Goal: Task Accomplishment & Management: Manage account settings

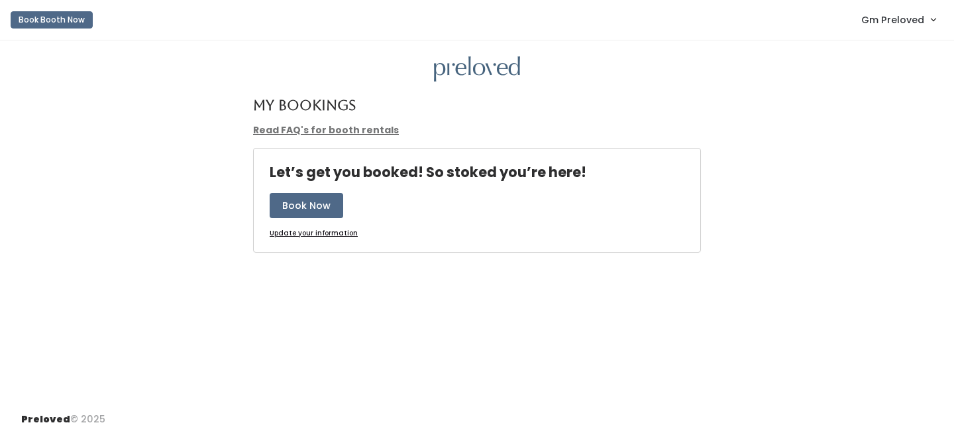
click at [896, 20] on span "Gm Preloved" at bounding box center [893, 20] width 63 height 15
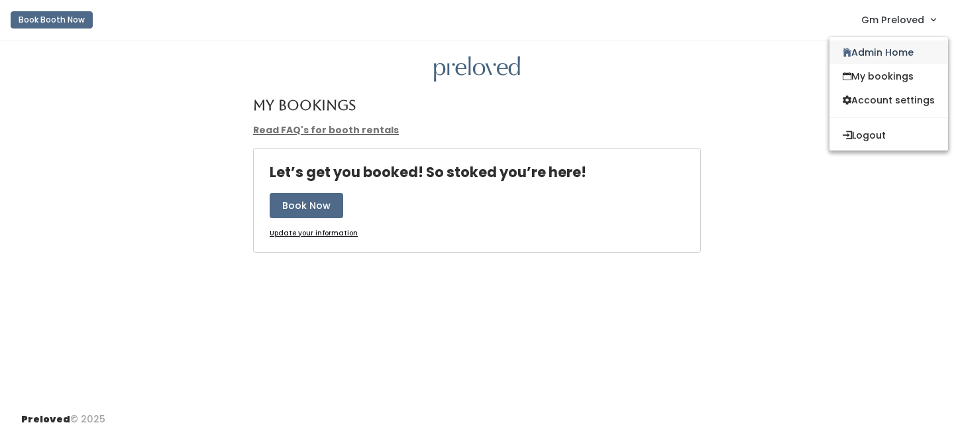
click at [882, 49] on link "Admin Home" at bounding box center [889, 52] width 119 height 24
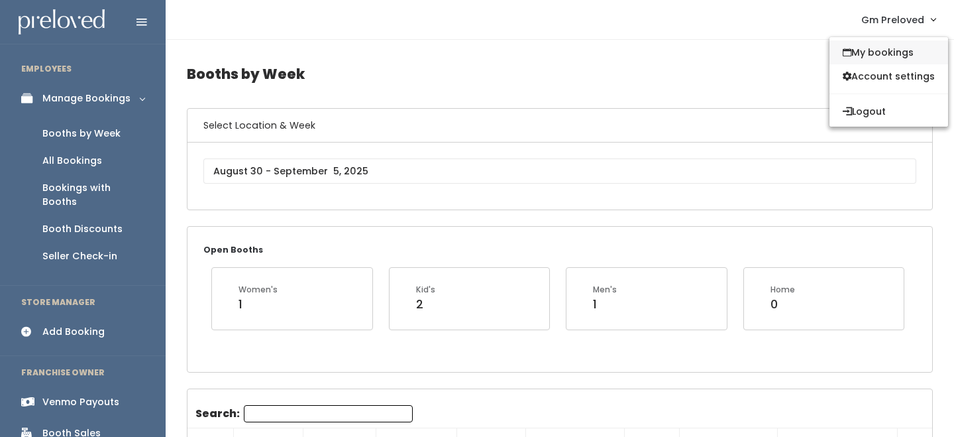
click at [887, 55] on link "My bookings" at bounding box center [889, 52] width 119 height 24
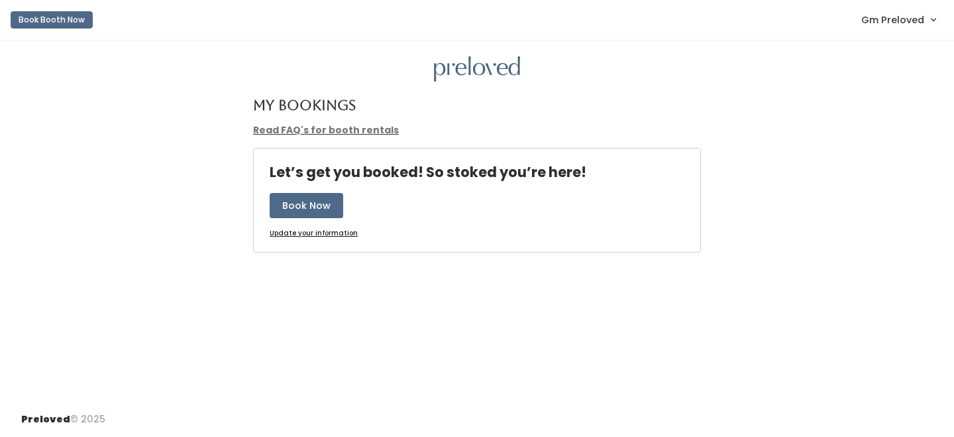
click at [893, 21] on span "Gm Preloved" at bounding box center [893, 20] width 63 height 15
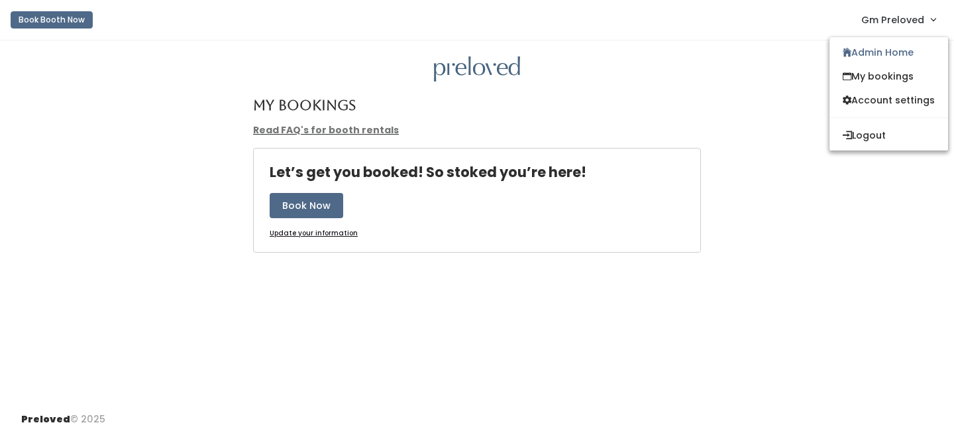
click at [795, 113] on div "My Bookings" at bounding box center [477, 110] width 928 height 26
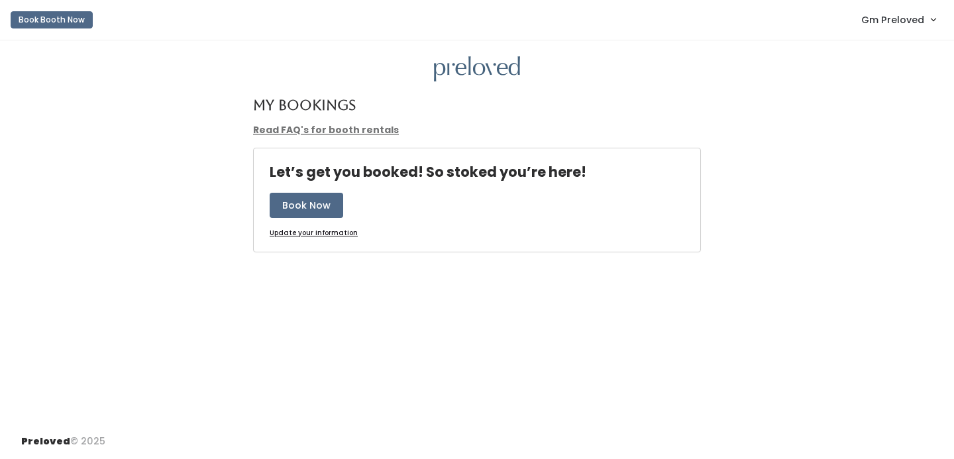
click at [902, 21] on span "Gm Preloved" at bounding box center [893, 20] width 63 height 15
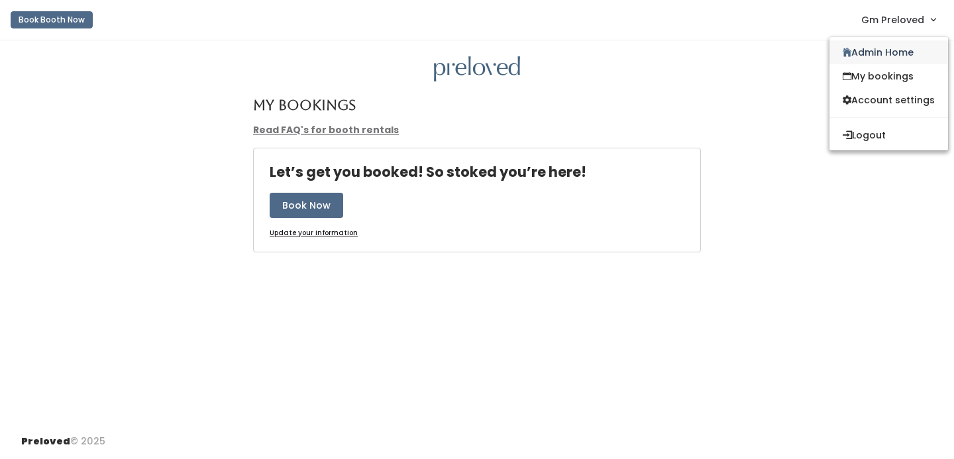
click at [888, 58] on link "Admin Home" at bounding box center [889, 52] width 119 height 24
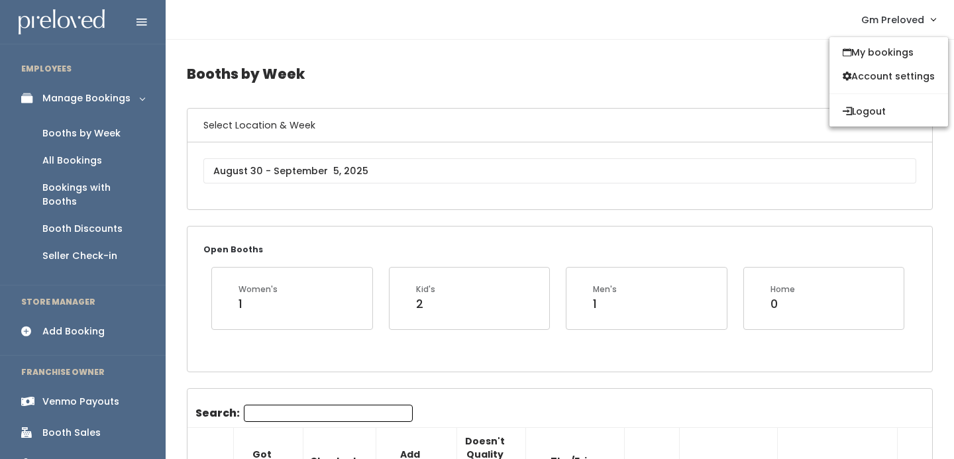
click at [885, 28] on link "Gm Preloved" at bounding box center [898, 19] width 101 height 29
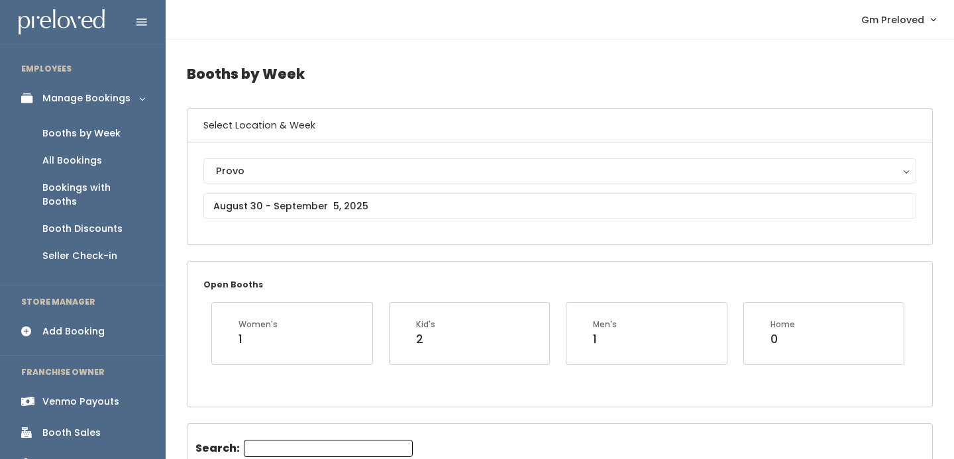
click at [889, 27] on link "Gm Preloved" at bounding box center [898, 19] width 101 height 29
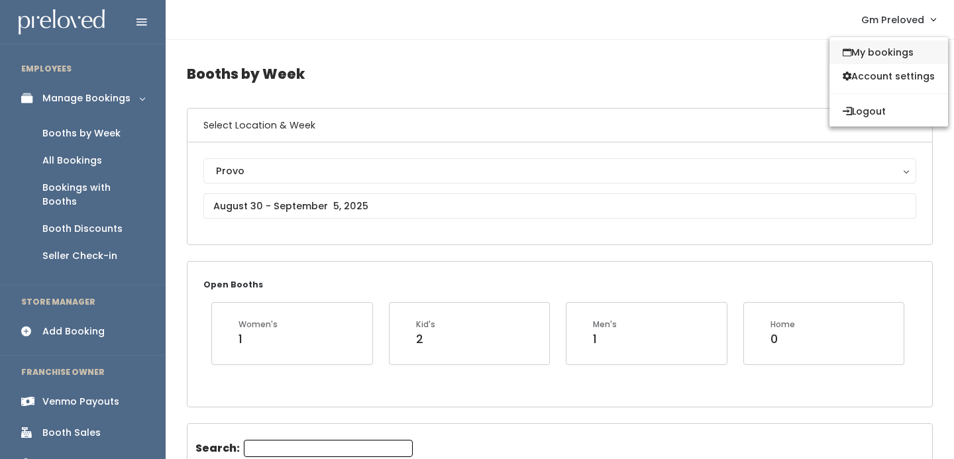
click at [882, 57] on link "My bookings" at bounding box center [889, 52] width 119 height 24
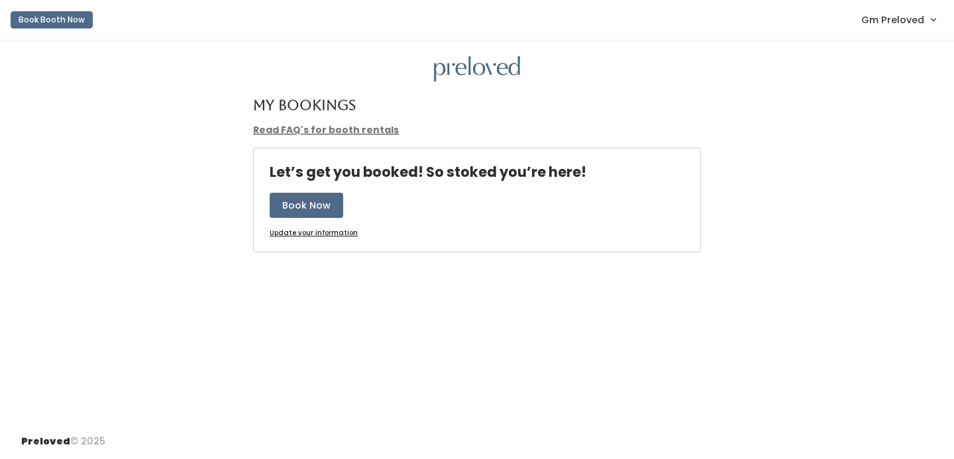
click at [897, 28] on link "Gm Preloved" at bounding box center [898, 19] width 101 height 29
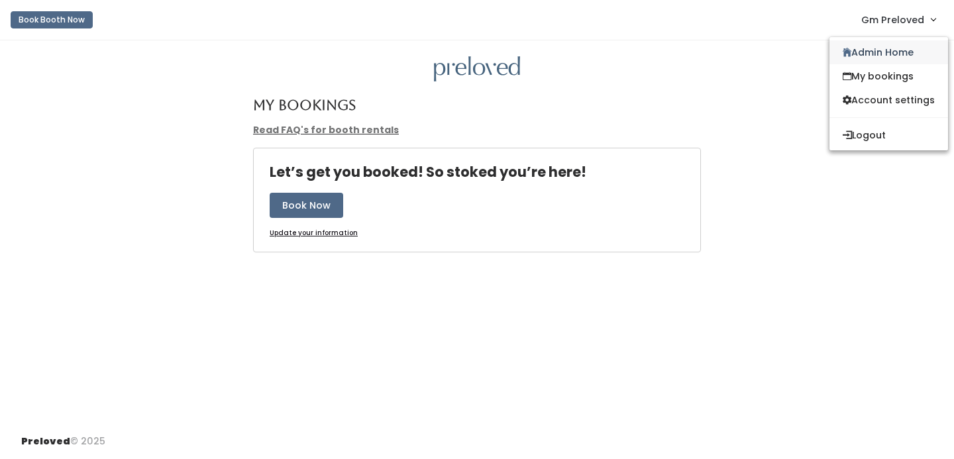
click at [889, 42] on link "Admin Home" at bounding box center [889, 52] width 119 height 24
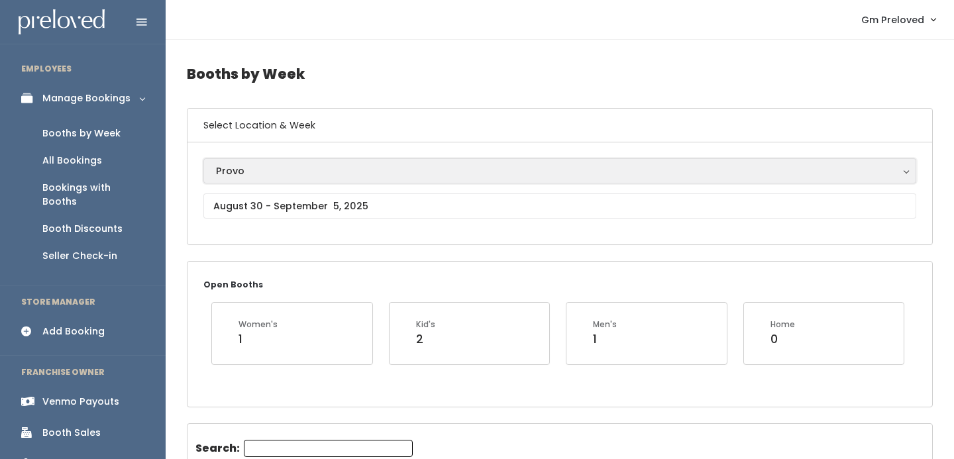
click at [249, 177] on div "Provo" at bounding box center [560, 171] width 688 height 15
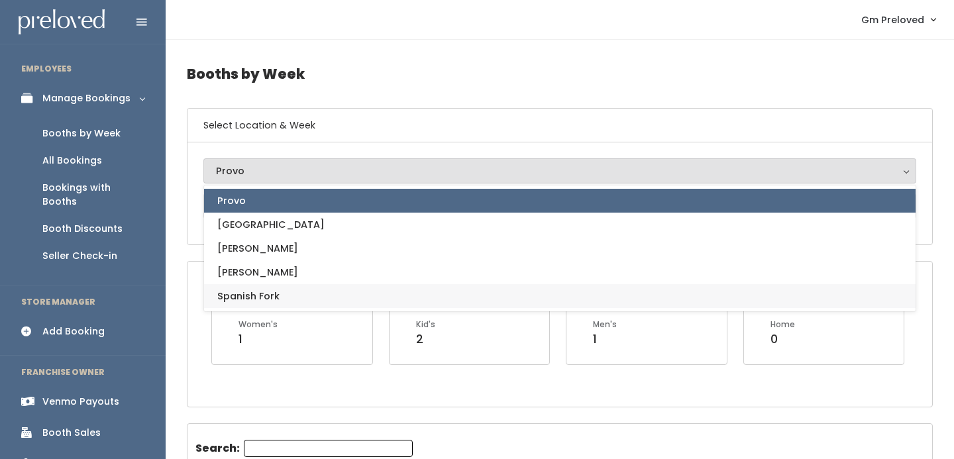
click at [261, 289] on span "Spanish Fork" at bounding box center [248, 296] width 62 height 15
select select "2"
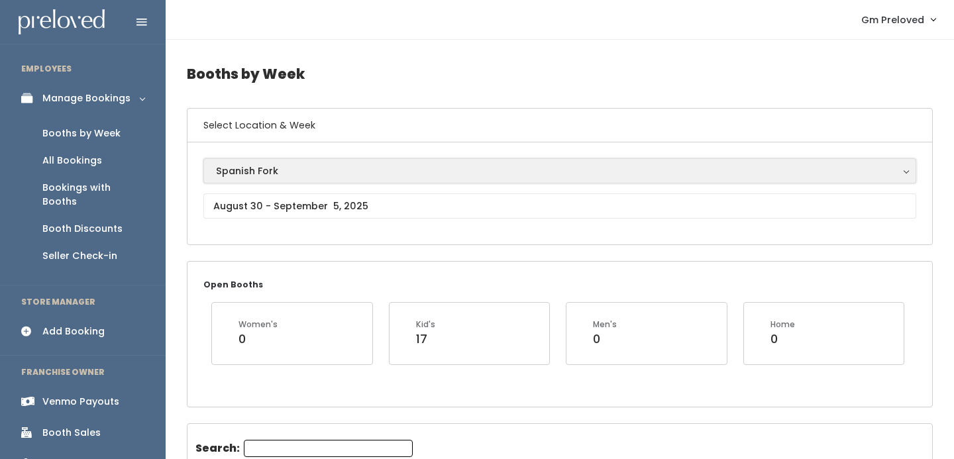
click at [266, 166] on div "Spanish Fork" at bounding box center [560, 171] width 688 height 15
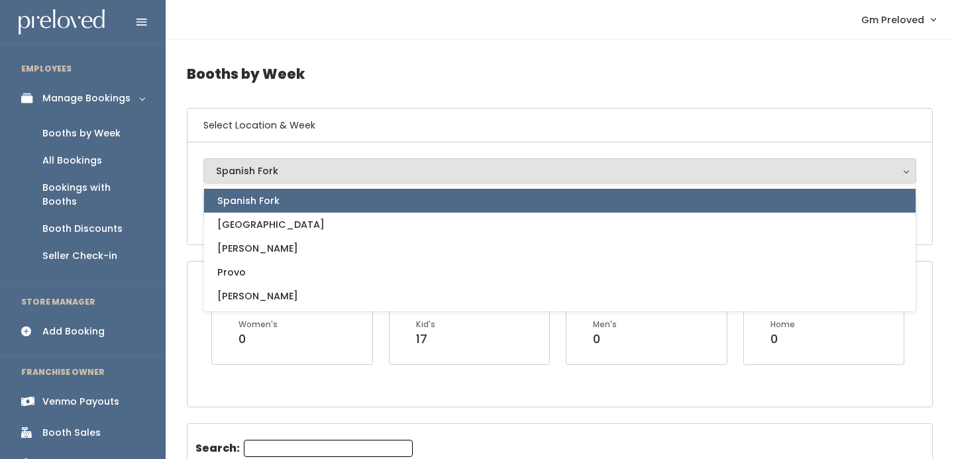
click at [278, 200] on link "Spanish Fork" at bounding box center [560, 201] width 712 height 24
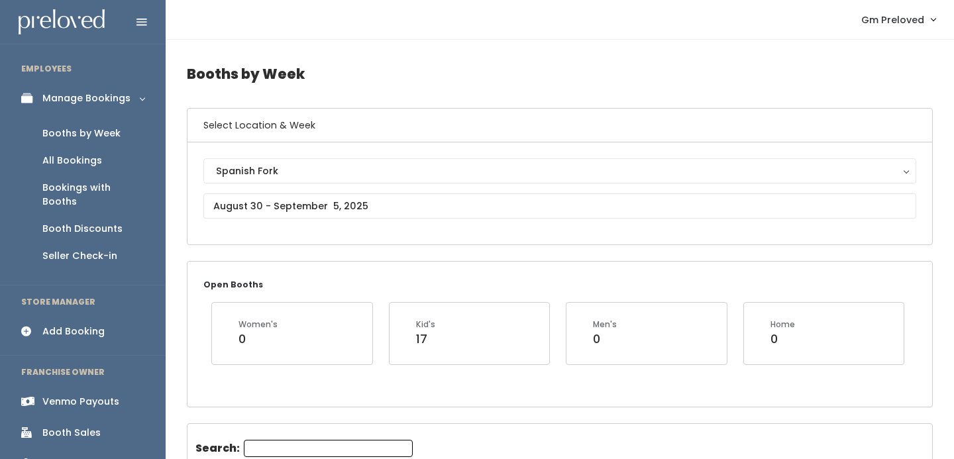
click at [110, 131] on div "Booths by Week" at bounding box center [81, 134] width 78 height 14
click at [262, 175] on div "Provo" at bounding box center [560, 171] width 688 height 15
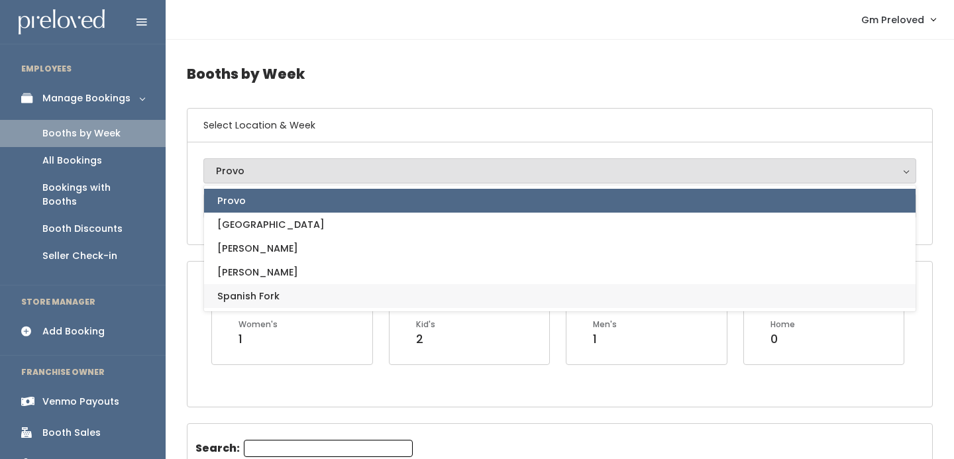
click at [266, 291] on span "Spanish Fork" at bounding box center [248, 296] width 62 height 15
select select "2"
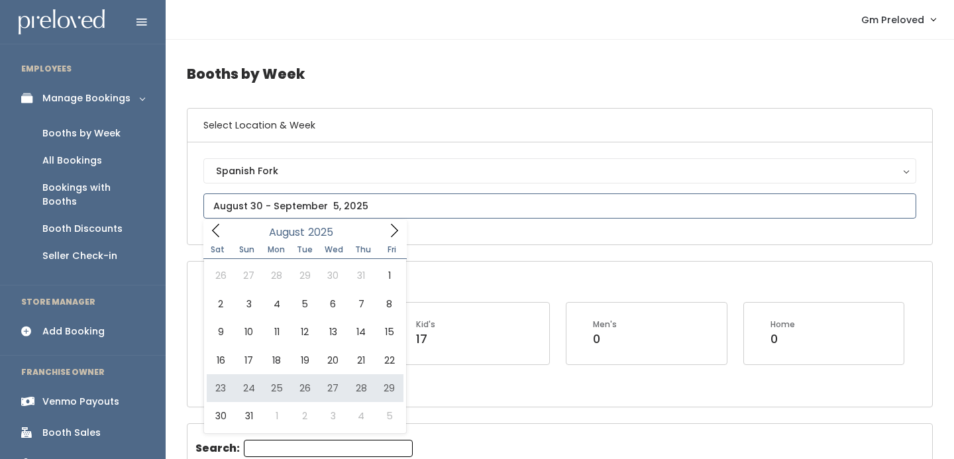
type input "August 23 to August 29"
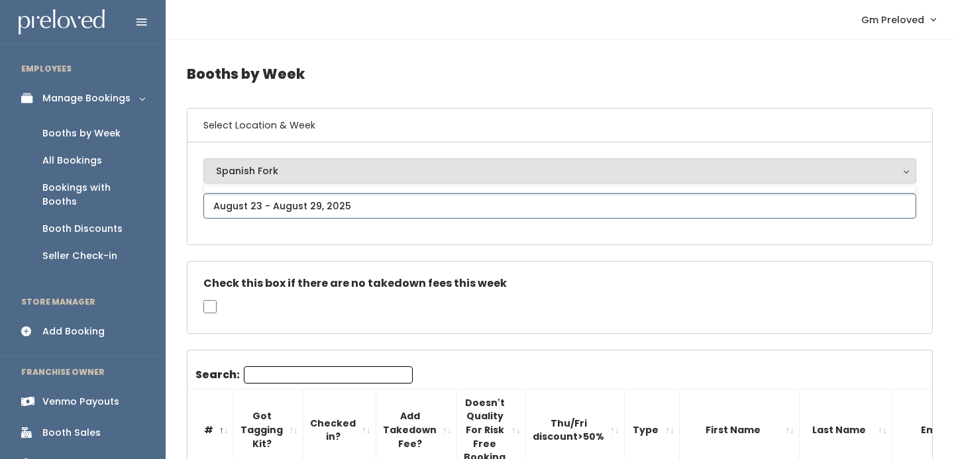
click at [303, 204] on input "text" at bounding box center [559, 206] width 713 height 25
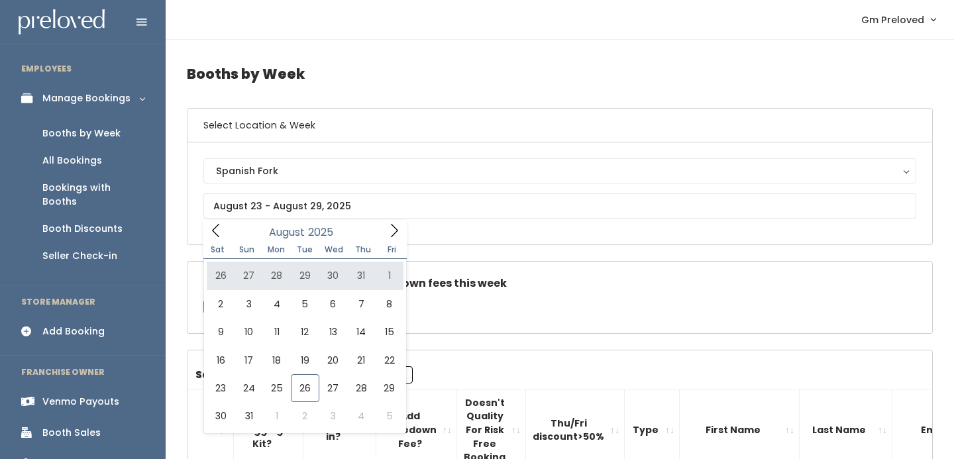
click at [477, 238] on div "Spanish Fork Houston Layton Provo Sandy Spanish Fork" at bounding box center [560, 194] width 745 height 102
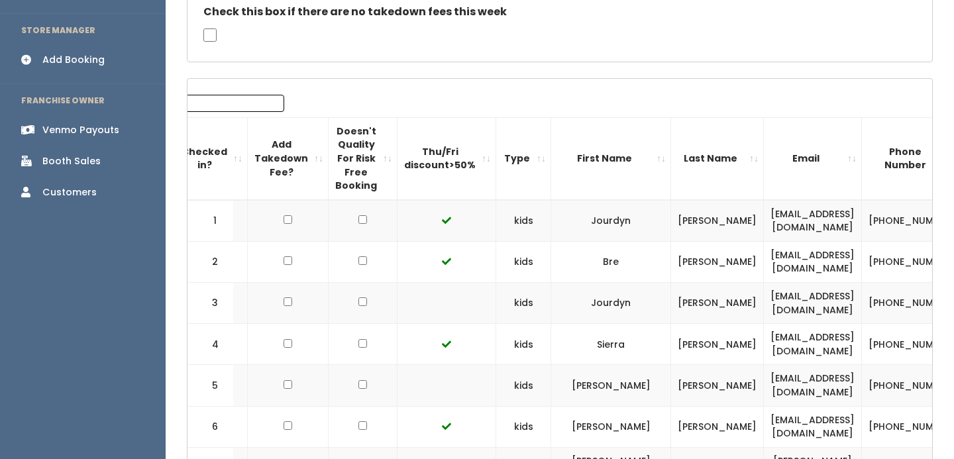
scroll to position [0, 353]
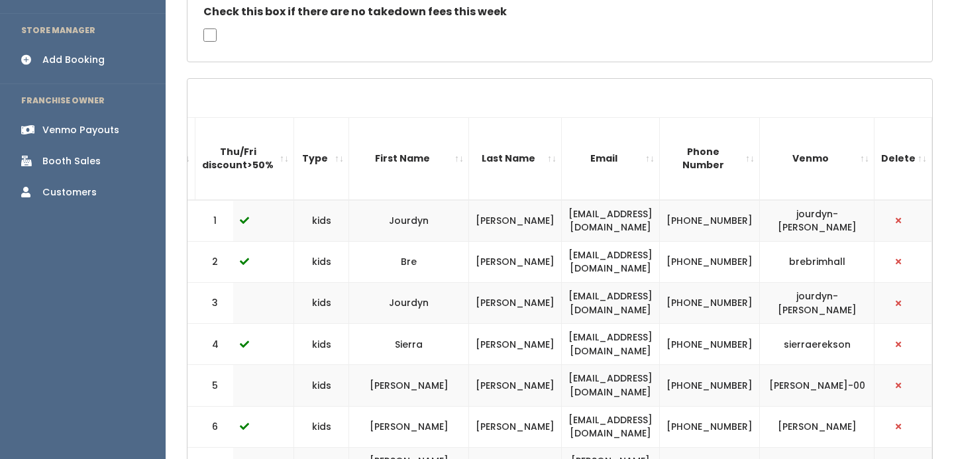
click at [725, 212] on td "(435) 790-1629" at bounding box center [710, 221] width 100 height 42
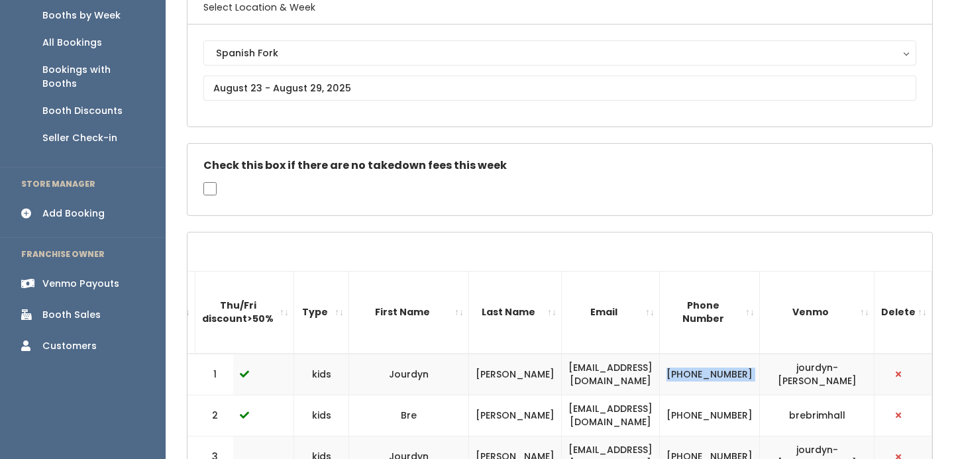
scroll to position [90, 0]
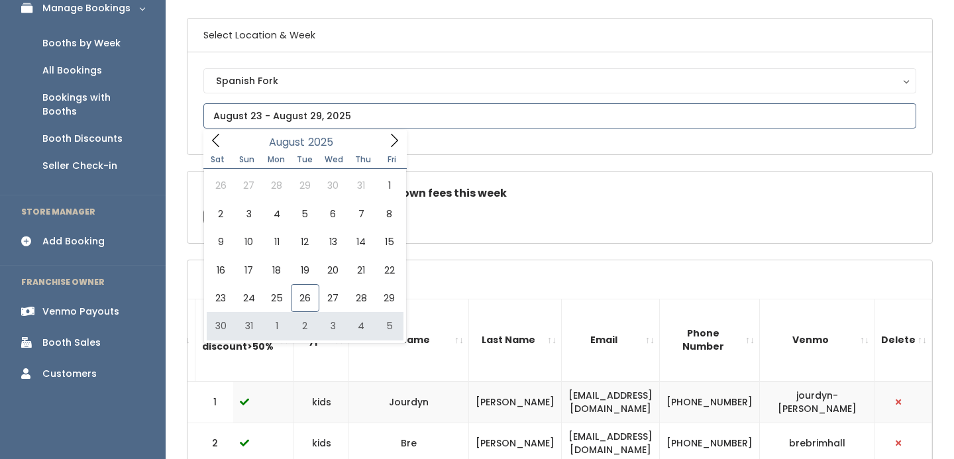
type input "August 30 to September 5"
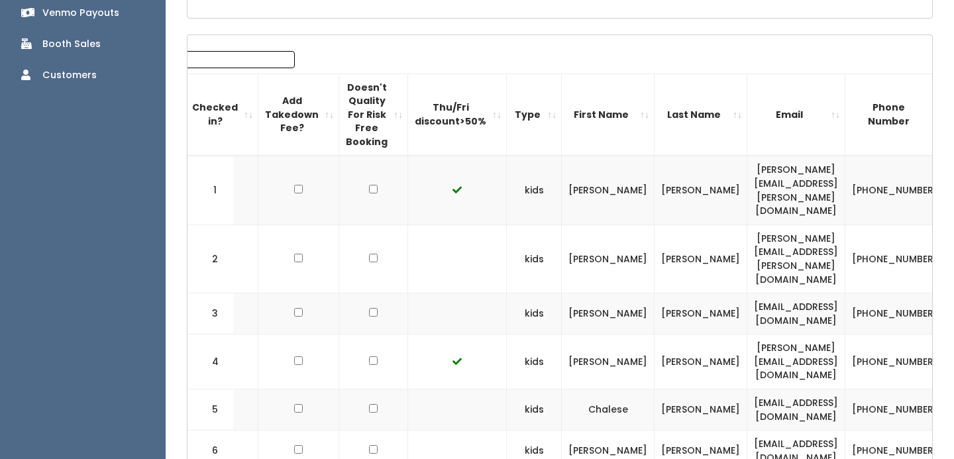
scroll to position [0, 132]
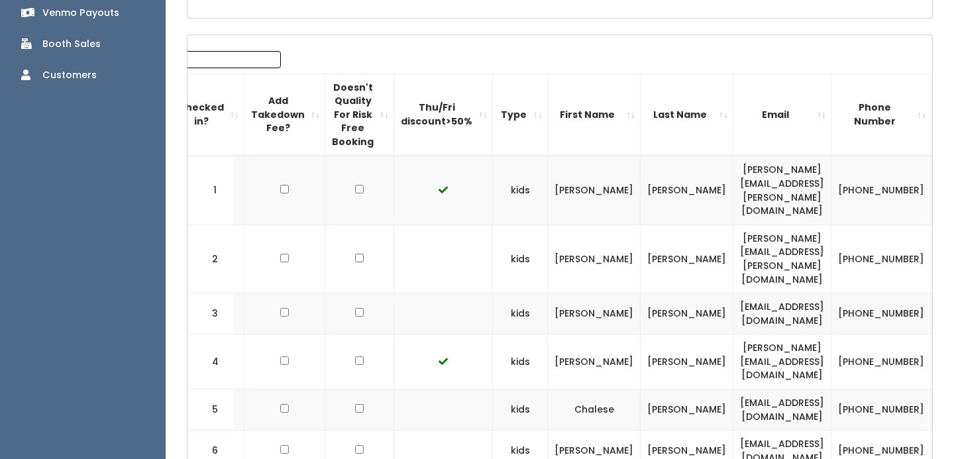
click at [832, 113] on th "Email" at bounding box center [783, 115] width 98 height 82
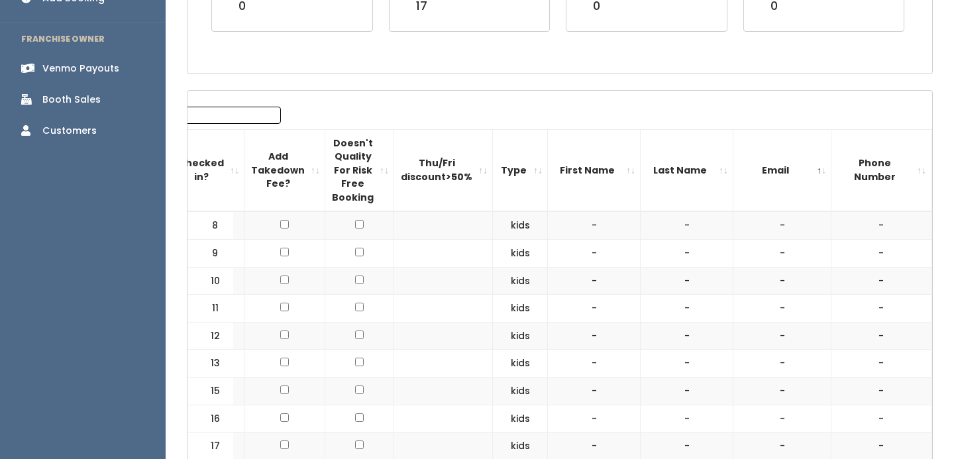
scroll to position [343, 0]
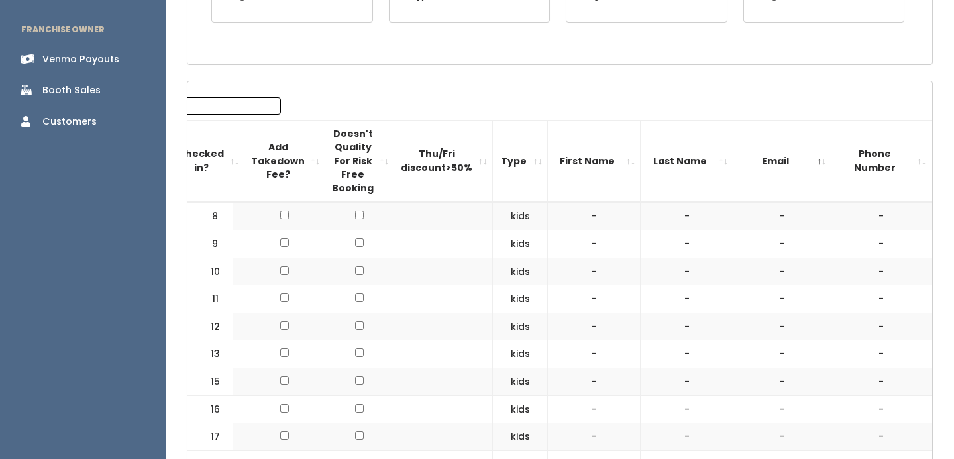
click at [644, 151] on th "Last Name" at bounding box center [687, 161] width 93 height 82
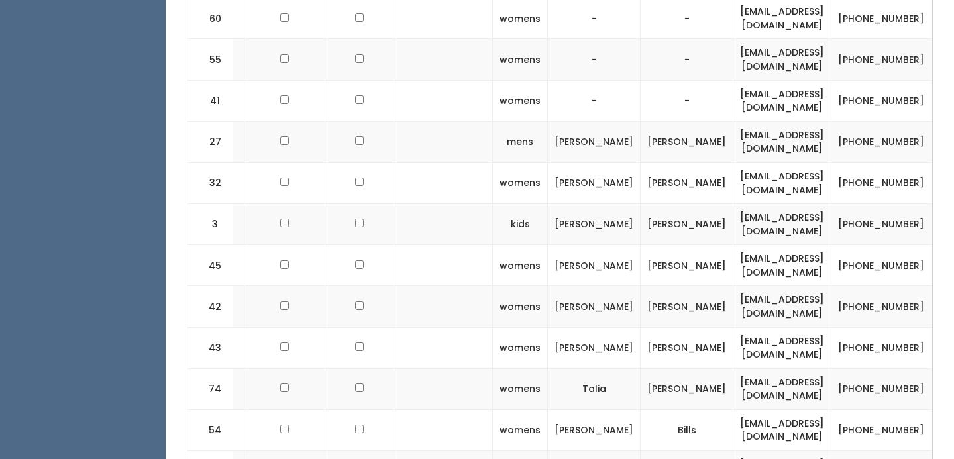
scroll to position [1019, 0]
